Goal: Use online tool/utility: Use online tool/utility

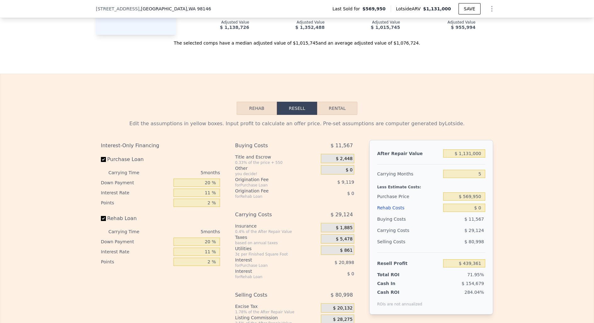
scroll to position [857, 0]
click at [475, 150] on input "$ 1,131,000" at bounding box center [464, 153] width 42 height 8
type input "$ 1"
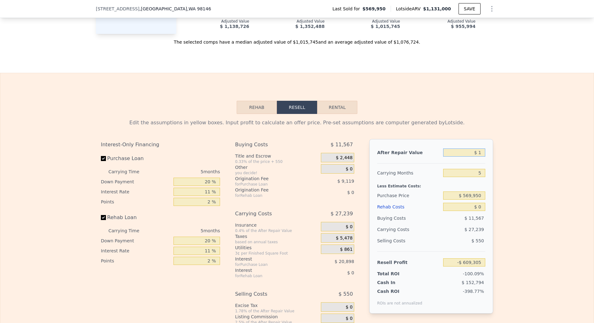
type input "-$ 609,305"
type input "$ 13"
type input "-$ 609,293"
type input "$ 1"
type input "-$ 609,305"
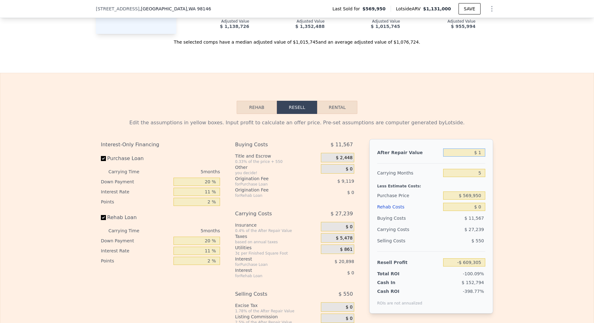
type input "$ 14"
type input "-$ 609,292"
type input "$ 140"
type input "-$ 609,176"
type input "$ 1,400"
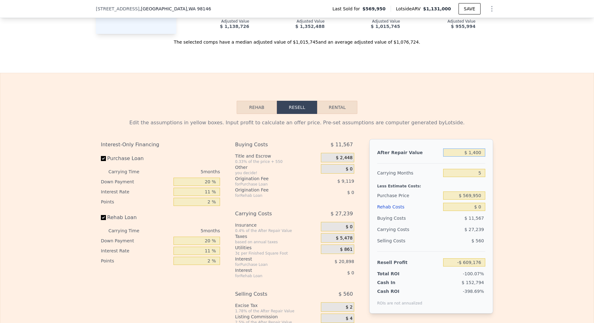
type input "-$ 608,008"
type input "$ 14,000"
type input "-$ 596,325"
type input "$ 140,000"
type input "-$ 479,497"
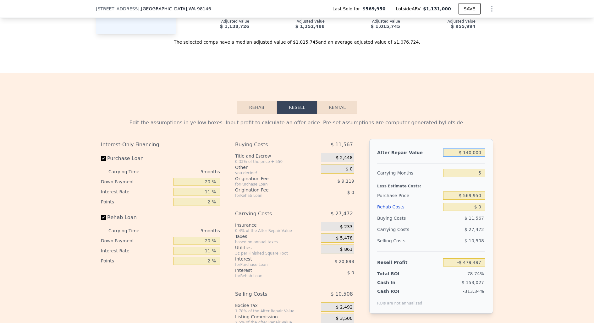
type input "$ 1,400,000"
type input "$ 688,779"
type input "$ 1,400,000"
click at [482, 169] on input "5" at bounding box center [464, 173] width 42 height 8
type input "4"
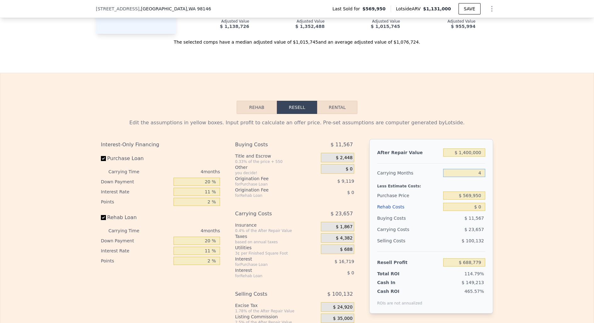
type input "$ 694,694"
type input "4"
click at [512, 207] on div "Edit the assumptions in yellow boxes. Input profit to calculate an offer price.…" at bounding box center [296, 231] width 593 height 234
click at [473, 196] on input "$ 569,950" at bounding box center [464, 196] width 42 height 8
click at [468, 193] on input "$ 569,950" at bounding box center [464, 196] width 42 height 8
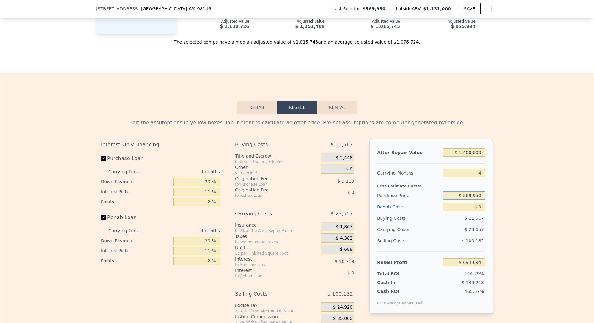
click at [468, 193] on input "$ 569,950" at bounding box center [464, 196] width 42 height 8
click at [477, 203] on input "$ 0" at bounding box center [464, 207] width 42 height 8
type input "$ 50"
type input "$ 694,643"
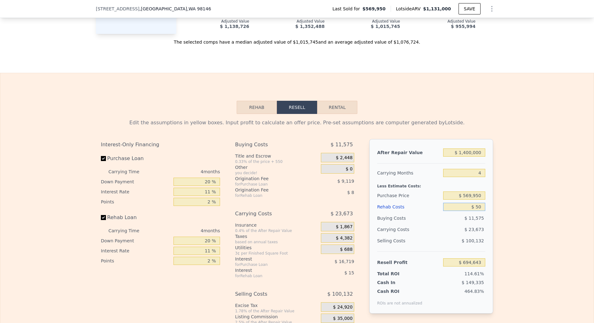
type input "$ 500"
type input "$ 694,170"
type input "$ 5,000"
type input "$ 689,466"
type input "$ 50,000"
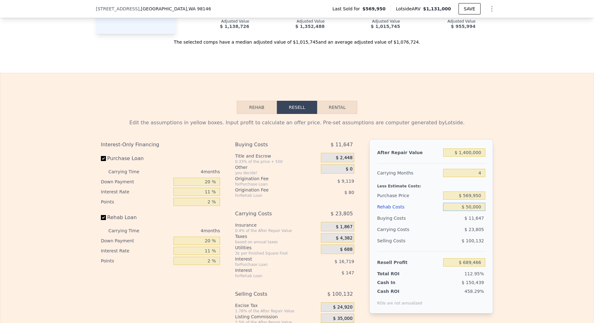
type input "$ 642,426"
type input "$ 50,000"
click at [476, 192] on input "$ 569,950" at bounding box center [464, 196] width 42 height 8
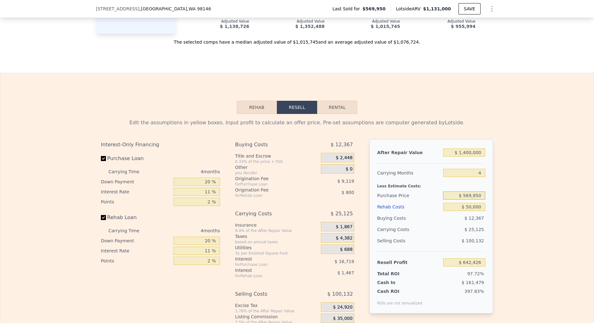
click at [476, 192] on input "$ 569,950" at bounding box center [464, 196] width 42 height 8
type input "$ 1,000,000"
type input "$ 191,451"
click at [508, 213] on div "Edit the assumptions in yellow boxes. Input profit to calculate an offer price.…" at bounding box center [296, 231] width 593 height 234
click at [465, 193] on input "$ 1,000,000" at bounding box center [464, 196] width 42 height 8
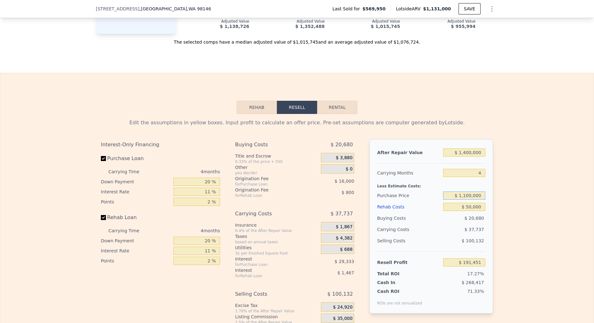
type input "$ 1,100,000"
type input "$ 86,582"
click at [564, 204] on div "Edit the assumptions in yellow boxes. Input profit to calculate an offer price.…" at bounding box center [296, 231] width 593 height 234
click at [469, 192] on input "$ 1,100,000" at bounding box center [464, 196] width 42 height 8
type input "$ 1,050,000"
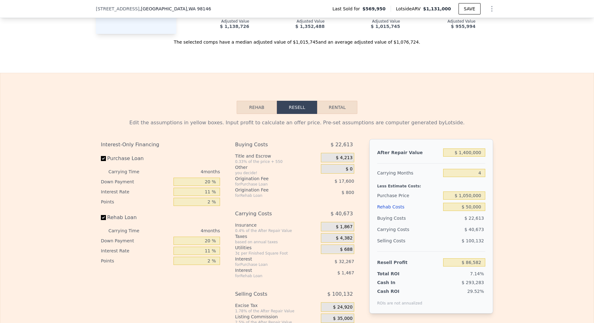
type input "$ 139,016"
click at [552, 144] on div "Edit the assumptions in yellow boxes. Input profit to calculate an offer price.…" at bounding box center [296, 231] width 593 height 234
click at [467, 149] on input "$ 1,400,000" at bounding box center [464, 153] width 42 height 8
type input "$ 100,000"
type input "-$ 1,066,781"
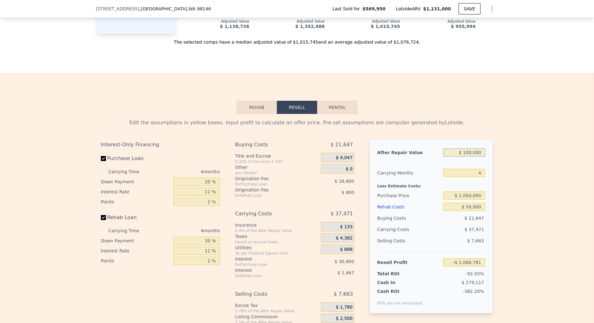
type input "$ 1,300,000"
type input "$ 46,263"
click at [557, 131] on div "Edit the assumptions in yellow boxes. Input profit to calculate an offer price.…" at bounding box center [296, 231] width 593 height 234
click at [468, 151] on input "$ 1,300,000" at bounding box center [464, 153] width 42 height 8
type input "$ 130,000"
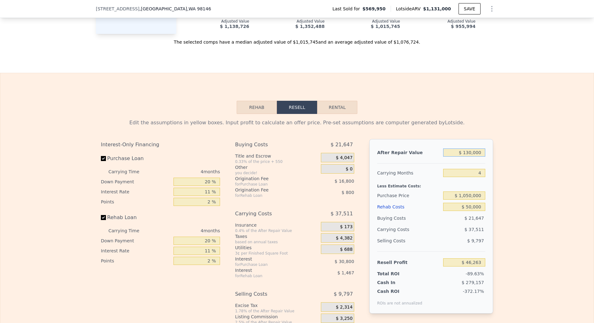
type input "-$ 1,038,955"
type input "$ 13,000"
type input "-$ 1,147,476"
type input "$ 137,000"
type input "-$ 1,032,463"
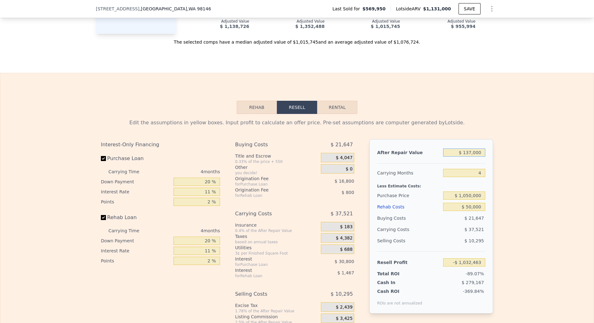
type input "$ 1,375,000"
type input "$ 115,828"
type input "$ 1,375,000"
click at [506, 199] on div "Edit the assumptions in yellow boxes. Input profit to calculate an offer price.…" at bounding box center [296, 231] width 593 height 234
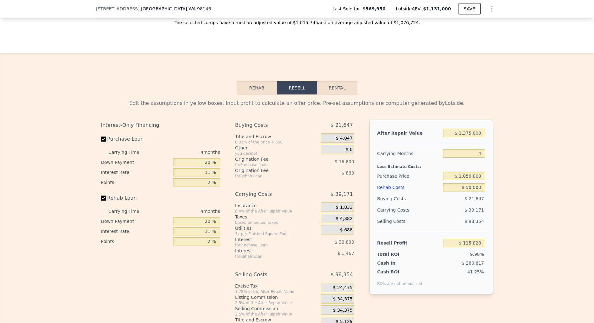
scroll to position [879, 0]
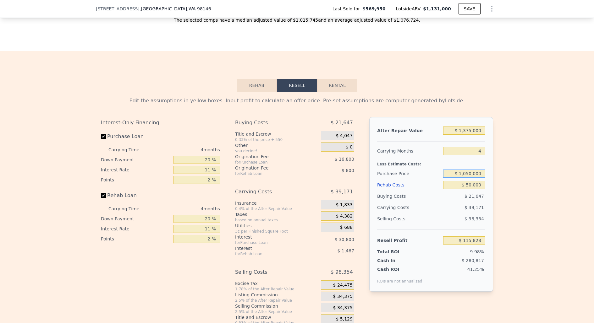
click at [470, 171] on input "$ 1,050,000" at bounding box center [464, 174] width 42 height 8
type input "$ 1,025,000"
click at [544, 167] on div "Edit the assumptions in yellow boxes. Input profit to calculate an offer price.…" at bounding box center [296, 209] width 593 height 234
type input "$ 142,044"
click at [471, 170] on input "$ 1,025,000" at bounding box center [464, 174] width 42 height 8
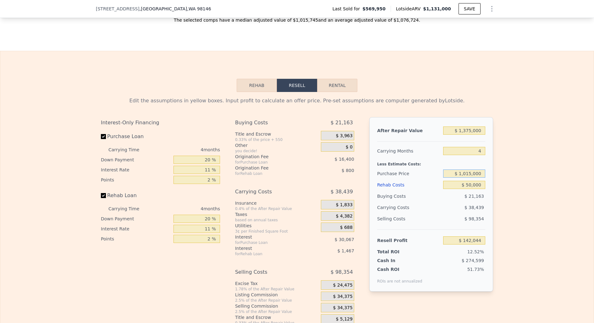
type input "$ 1,015,000"
type input "$ 152,533"
click at [539, 159] on div "Edit the assumptions in yellow boxes. Input profit to calculate an offer price.…" at bounding box center [296, 209] width 593 height 234
click at [471, 171] on input "$ 1,015,000" at bounding box center [464, 174] width 42 height 8
type input "$ 1,010,000"
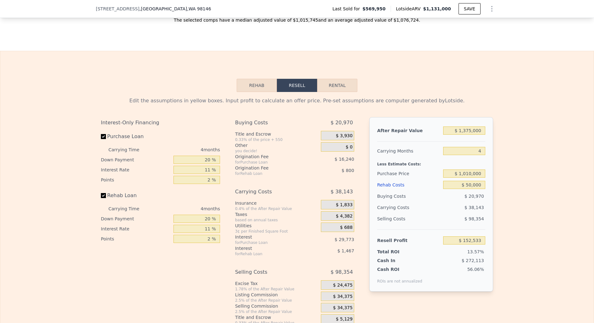
type input "$ 157,774"
click at [561, 129] on div "Edit the assumptions in yellow boxes. Input profit to calculate an offer price.…" at bounding box center [296, 209] width 593 height 234
click at [471, 172] on input "$ 1,010,000" at bounding box center [464, 174] width 42 height 8
type input "$ 1,005,000"
click at [548, 133] on div "Edit the assumptions in yellow boxes. Input profit to calculate an offer price.…" at bounding box center [296, 209] width 593 height 234
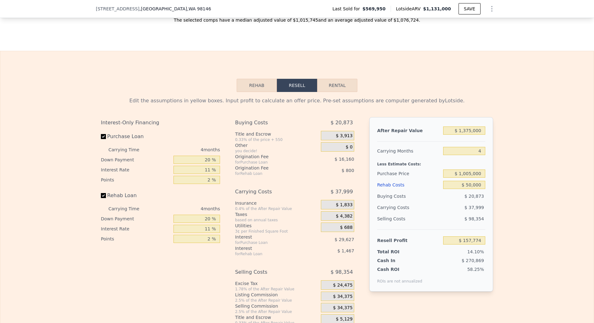
type input "$ 163,018"
click at [472, 170] on input "$ 1,005,000" at bounding box center [464, 174] width 42 height 8
type input "$ 1,003,000"
type input "$ 165,117"
click at [559, 163] on div "Edit the assumptions in yellow boxes. Input profit to calculate an offer price.…" at bounding box center [296, 209] width 593 height 234
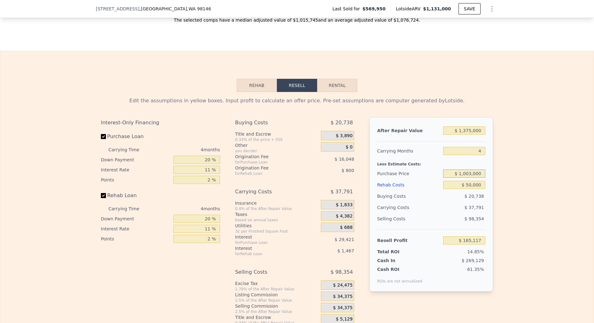
click at [472, 171] on input "$ 1,003,000" at bounding box center [464, 174] width 42 height 8
type input "$ 1,001,000"
click at [511, 178] on div "Edit the assumptions in yellow boxes. Input profit to calculate an offer price.…" at bounding box center [296, 209] width 593 height 234
type input "$ 167,212"
click at [475, 170] on input "$ 1,001,000" at bounding box center [464, 174] width 42 height 8
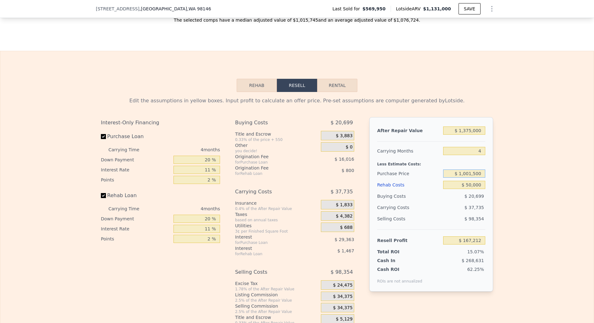
type input "$ 1,001,500"
click at [545, 217] on div "Edit the assumptions in yellow boxes. Input profit to calculate an offer price.…" at bounding box center [296, 209] width 593 height 234
type input "$ 166,690"
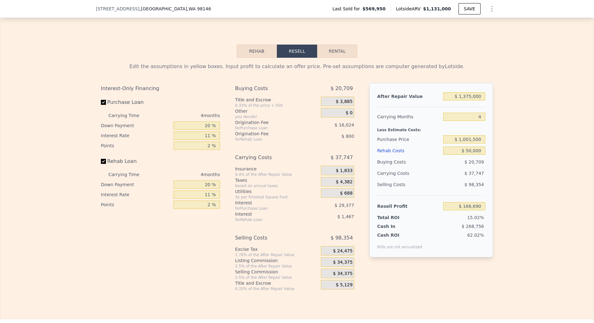
scroll to position [915, 0]
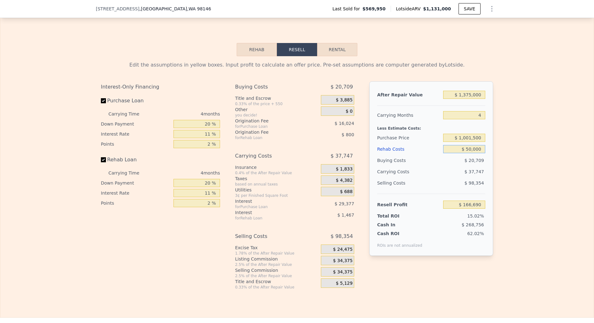
click at [469, 146] on input "$ 50,000" at bounding box center [464, 149] width 42 height 8
type input "$ 5,000"
type input "$ 213,730"
type input "$ 000"
type input "$ 218,958"
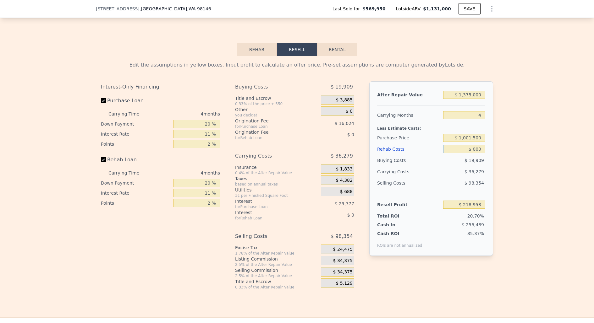
type input "$ 8,000"
type input "$ 210,594"
type input "$ 85,000"
type input "$ 130,106"
type input "$ 85,000"
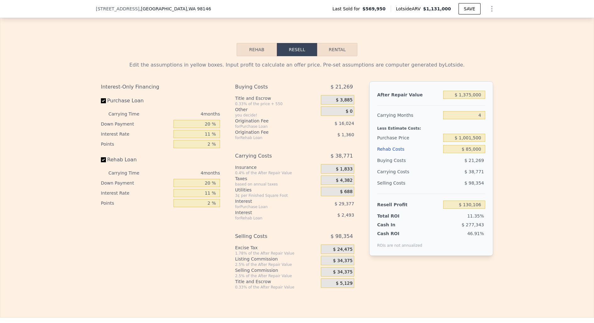
click at [563, 178] on div "Edit the assumptions in yellow boxes. Input profit to calculate an offer price.…" at bounding box center [296, 173] width 593 height 234
drag, startPoint x: 461, startPoint y: 135, endPoint x: 509, endPoint y: 136, distance: 47.7
click at [509, 136] on div "Edit the assumptions in yellow boxes. Input profit to calculate an offer price.…" at bounding box center [296, 173] width 593 height 234
type input "$ 975,000"
type input "$ 157,894"
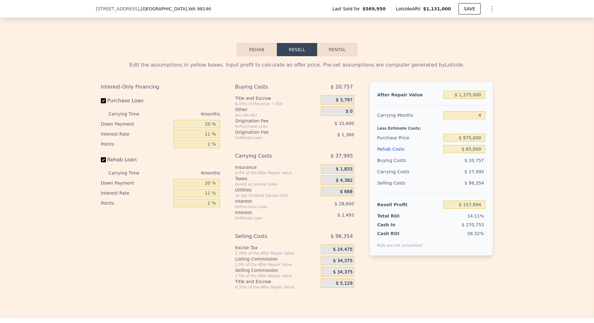
click at [516, 163] on div "Edit the assumptions in yellow boxes. Input profit to calculate an offer price.…" at bounding box center [296, 173] width 593 height 234
click at [471, 136] on input "$ 975,000" at bounding box center [464, 138] width 42 height 8
type input "$ 960,000"
type input "$ 173,624"
click at [540, 131] on div "Edit the assumptions in yellow boxes. Input profit to calculate an offer price.…" at bounding box center [296, 173] width 593 height 234
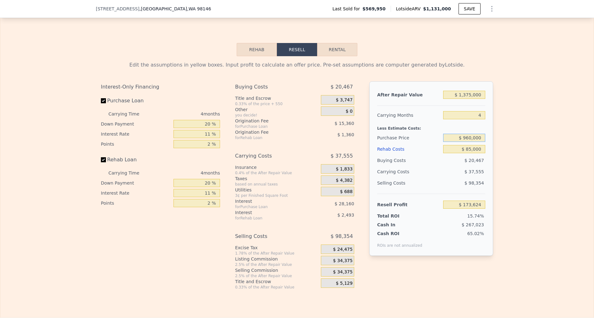
click at [475, 135] on input "$ 960,000" at bounding box center [464, 138] width 42 height 8
type input "$ 960,500"
click at [540, 131] on div "Edit the assumptions in yellow boxes. Input profit to calculate an offer price.…" at bounding box center [296, 173] width 593 height 234
type input "$ 173,099"
click at [475, 134] on input "$ 960,500" at bounding box center [464, 138] width 42 height 8
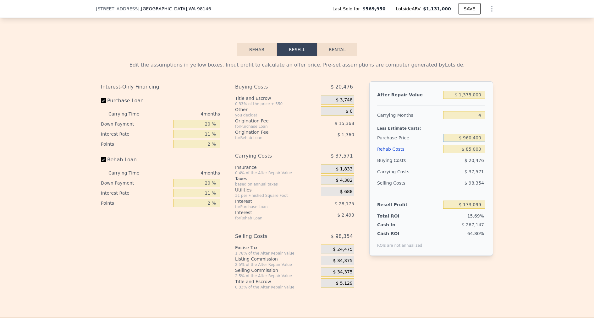
type input "$ 960,400"
click at [521, 168] on div "Edit the assumptions in yellow boxes. Input profit to calculate an offer price.…" at bounding box center [296, 173] width 593 height 234
type input "$ 173,205"
click at [476, 135] on input "$ 960,400" at bounding box center [464, 138] width 42 height 8
type input "$ 960,600"
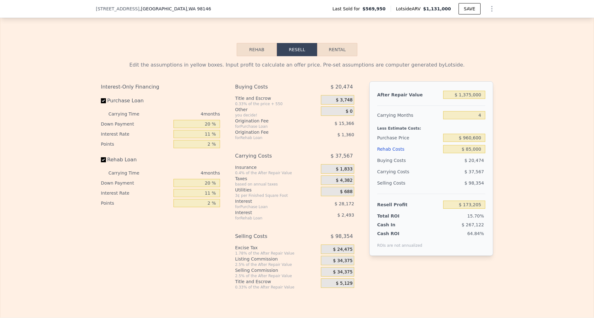
click at [540, 142] on div "Edit the assumptions in yellow boxes. Input profit to calculate an offer price.…" at bounding box center [296, 173] width 593 height 234
type input "$ 172,996"
drag, startPoint x: 471, startPoint y: 134, endPoint x: 501, endPoint y: 135, distance: 30.5
click at [501, 135] on div "Edit the assumptions in yellow boxes. Input profit to calculate an offer price.…" at bounding box center [296, 173] width 593 height 234
type input "$ 962,000"
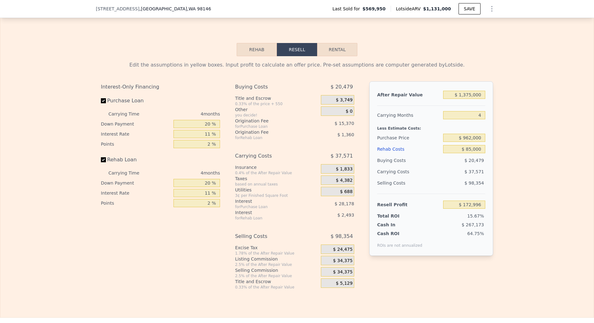
type input "$ 171,526"
click at [505, 188] on div "Edit the assumptions in yellow boxes. Input profit to calculate an offer price.…" at bounding box center [296, 173] width 593 height 234
click at [471, 134] on input "$ 962,000" at bounding box center [464, 138] width 42 height 8
type input "$ 964,000"
click at [576, 102] on div "Edit the assumptions in yellow boxes. Input profit to calculate an offer price.…" at bounding box center [296, 173] width 593 height 234
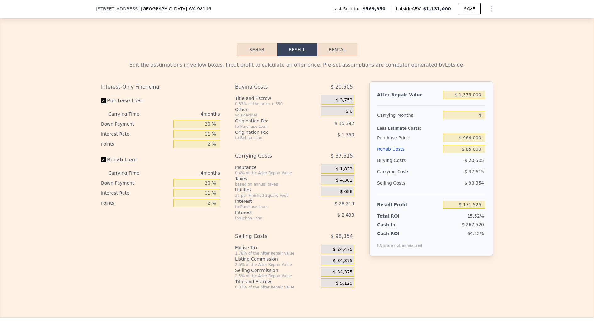
type input "$ 169,431"
click at [471, 136] on input "$ 964,000" at bounding box center [464, 138] width 42 height 8
type input "$ 965,000"
type input "$ 168,380"
click at [509, 158] on div "Edit the assumptions in yellow boxes. Input profit to calculate an offer price.…" at bounding box center [296, 173] width 593 height 234
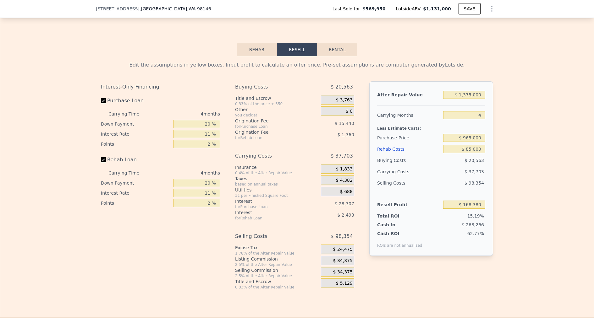
type input "$ 1,131,000"
type input "5"
type input "$ 0"
type input "$ 439,361"
click at [473, 92] on input "$ 1,131,000" at bounding box center [464, 95] width 42 height 8
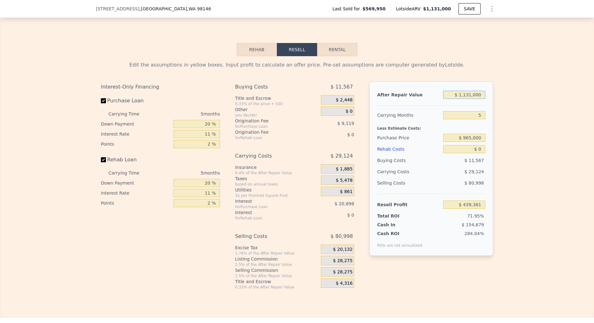
click at [473, 92] on input "$ 1,131,000" at bounding box center [464, 95] width 42 height 8
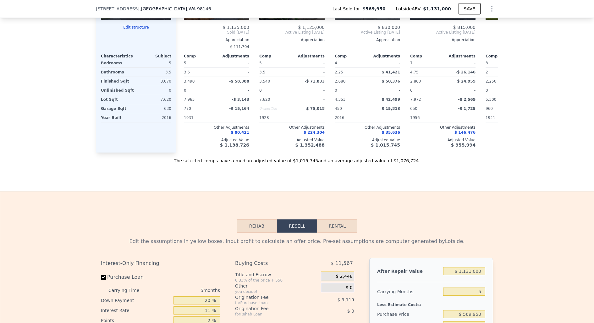
scroll to position [959, 0]
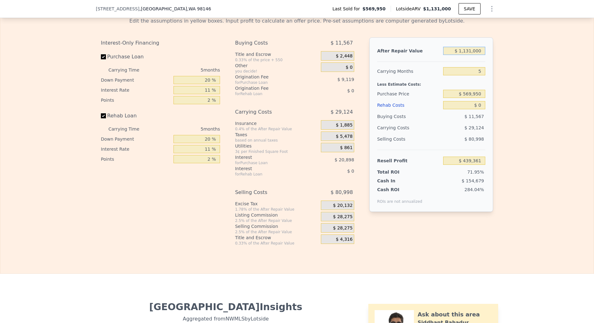
click at [466, 47] on input "$ 1,131,000" at bounding box center [464, 51] width 42 height 8
click at [472, 47] on input "$ 1,131,000" at bounding box center [464, 51] width 42 height 8
type input "$ 1"
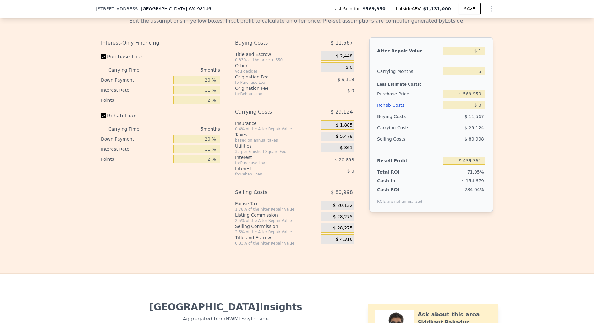
type input "-$ 609,305"
type input "$ 12"
type input "-$ 609,294"
type input "$ 125"
type input "-$ 609,189"
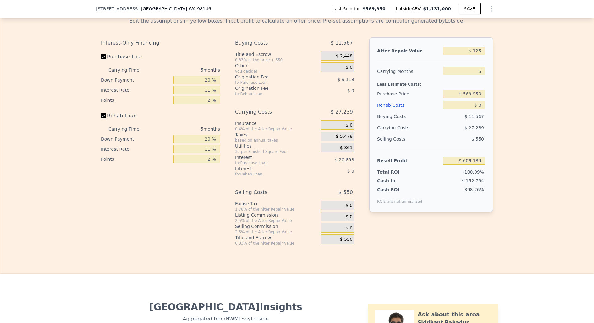
type input "$ 1,250"
type input "-$ 608,146"
type input "$ 12,500"
type input "-$ 597,718"
type input "$ 125,000"
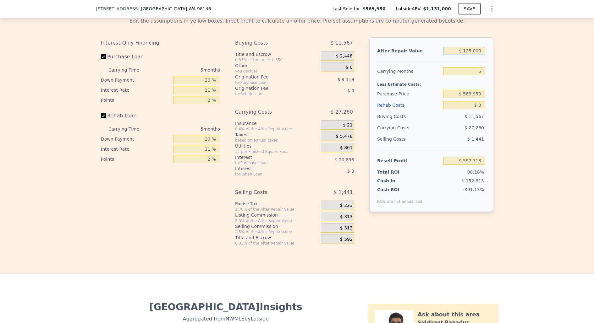
type input "-$ 493,405"
type input "$ 1,250,000"
type input "$ 549,698"
type input "$ 1,250,000"
click at [484, 69] on input "5" at bounding box center [464, 71] width 42 height 8
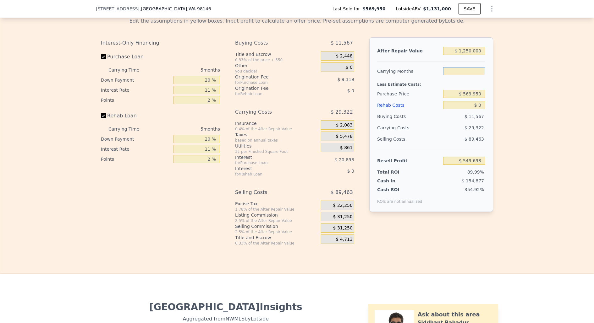
type input "4"
type input "$ 555,563"
type input "4"
click at [479, 101] on input "$ 0" at bounding box center [464, 105] width 42 height 8
type input "$ 80"
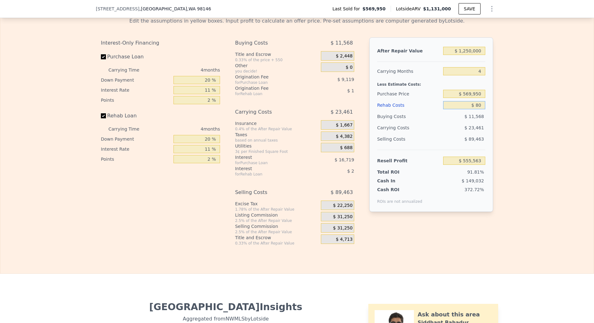
type input "$ 555,478"
type input "$ 850"
type input "$ 554,675"
type input "$ 8,500"
type input "$ 546,679"
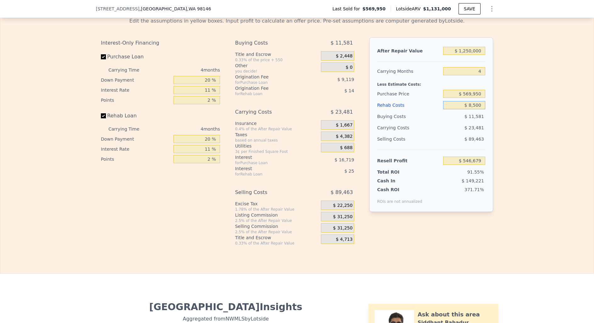
type input "$ 85,000"
type input "$ 466,711"
type input "$ 85,000"
click at [474, 91] on input "$ 569,950" at bounding box center [464, 94] width 42 height 8
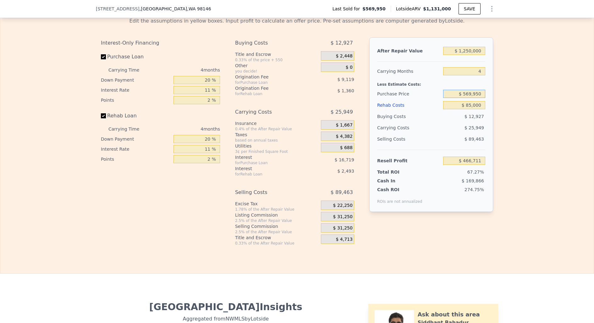
click at [474, 91] on input "$ 569,950" at bounding box center [464, 94] width 42 height 8
type input "$ 960,000"
click at [515, 132] on div "Edit the assumptions in yellow boxes. Input profit to calculate an offer price.…" at bounding box center [296, 129] width 593 height 234
type input "$ 57,681"
click at [472, 91] on input "$ 960,000" at bounding box center [464, 94] width 42 height 8
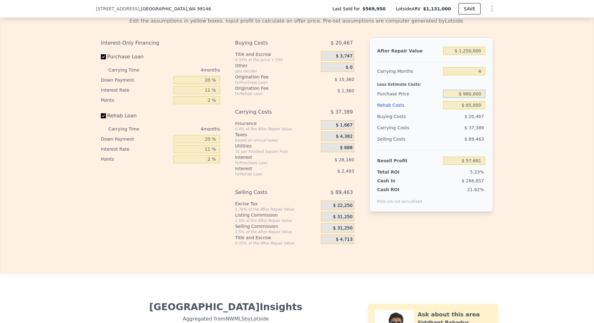
type input "$ 980,000"
click at [539, 96] on div "Edit the assumptions in yellow boxes. Input profit to calculate an offer price.…" at bounding box center [296, 129] width 593 height 234
type input "$ 36,707"
click at [471, 91] on input "$ 980,000" at bounding box center [464, 94] width 42 height 8
type input "$ 900,000"
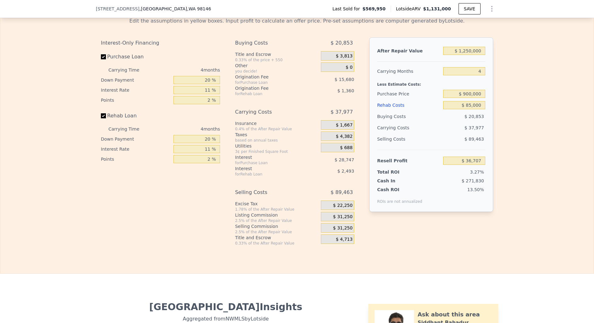
click at [522, 101] on div "Edit the assumptions in yellow boxes. Input profit to calculate an offer price.…" at bounding box center [296, 129] width 593 height 234
type input "$ 120,601"
click at [472, 91] on input "$ 900,000" at bounding box center [464, 94] width 42 height 8
type input "$ 875,000"
click at [541, 94] on div "Edit the assumptions in yellow boxes. Input profit to calculate an offer price.…" at bounding box center [296, 129] width 593 height 234
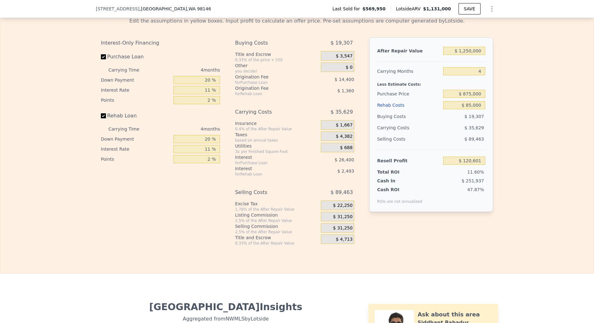
type input "$ 146,816"
click at [471, 103] on input "$ 85,000" at bounding box center [464, 105] width 42 height 8
type input "$ 8,000"
type input "$ 227,304"
type input "$ 80,000"
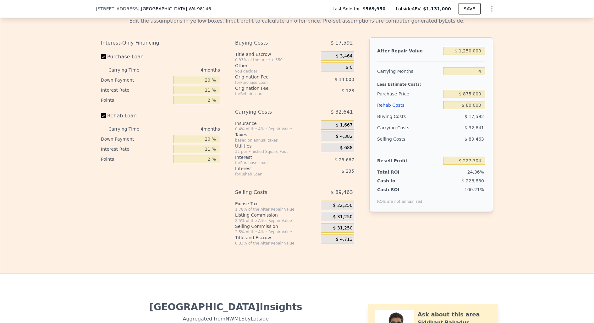
type input "$ 152,040"
type input "$ 80,000"
click at [539, 111] on div "Edit the assumptions in yellow boxes. Input profit to calculate an offer price.…" at bounding box center [296, 129] width 593 height 234
type input "$ 1,131,000"
type input "5"
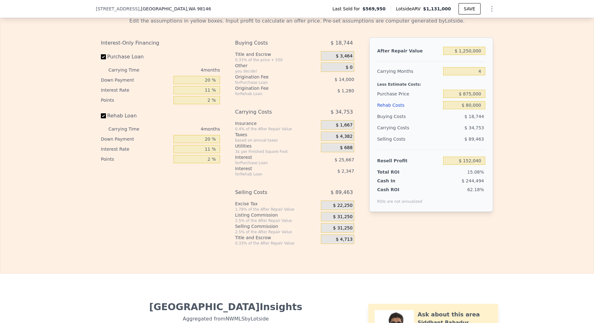
type input "$ 0"
type input "$ 439,361"
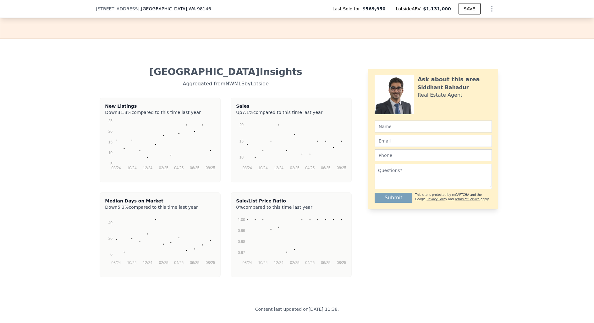
scroll to position [1194, 0]
